Goal: Check status: Check status

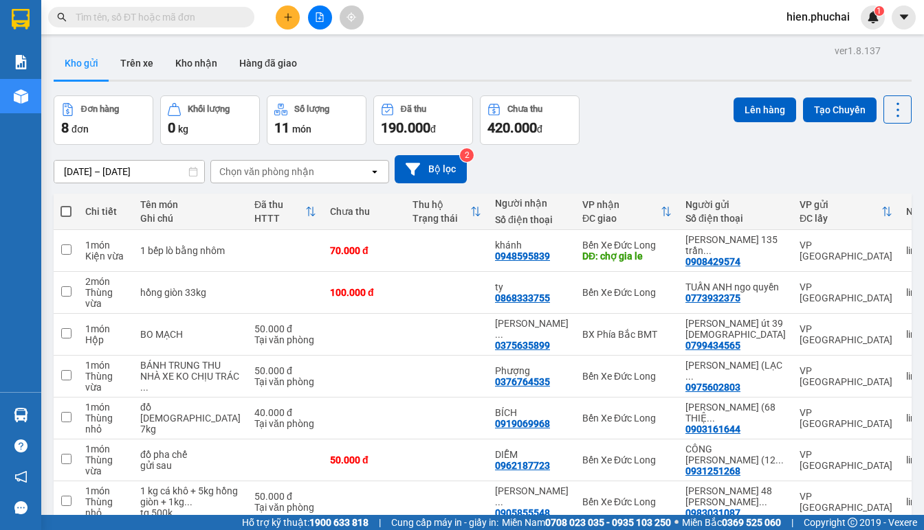
click at [659, 138] on div "Đơn hàng 8 đơn Khối lượng 0 kg Số lượng 11 món Đã thu 190.000 đ Chưa thu 420.00…" at bounding box center [483, 120] width 858 height 49
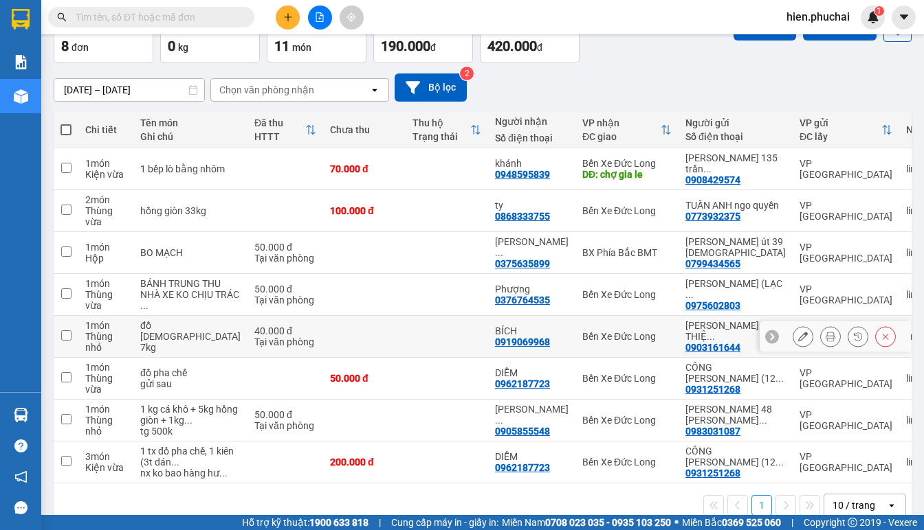
scroll to position [13, 0]
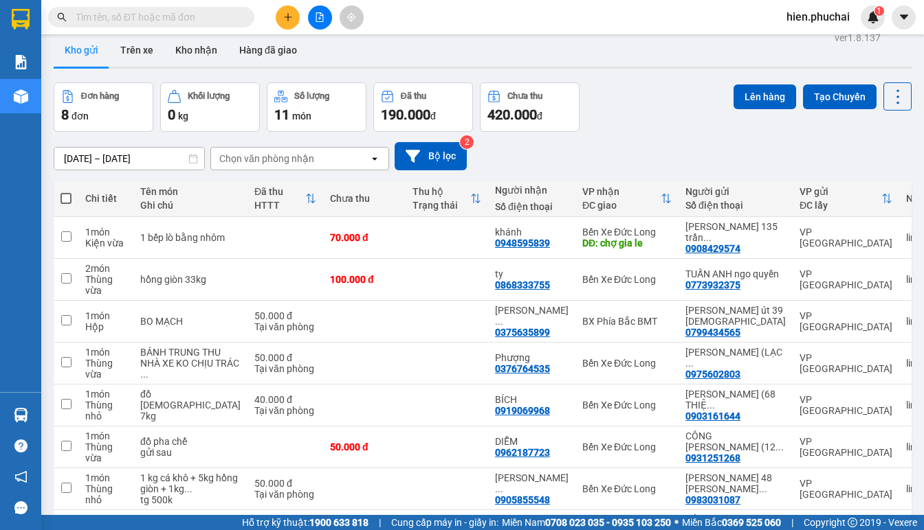
click at [664, 148] on div "[DATE] – [DATE] Press the down arrow key to interact with the calendar and sele…" at bounding box center [483, 156] width 858 height 28
